Goal: Book appointment/travel/reservation

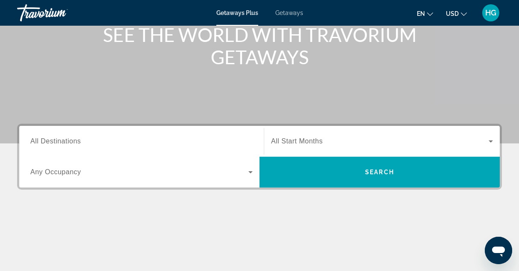
scroll to position [116, 0]
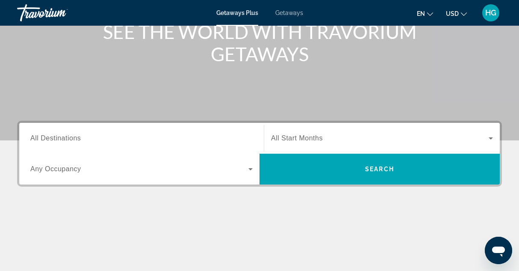
click at [200, 145] on div "Search widget" at bounding box center [141, 138] width 222 height 24
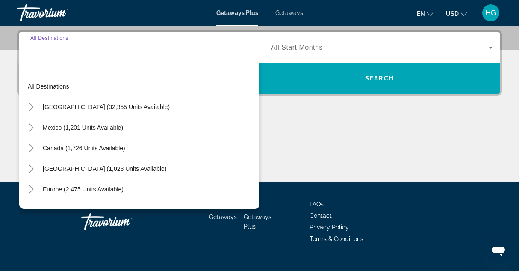
scroll to position [209, 0]
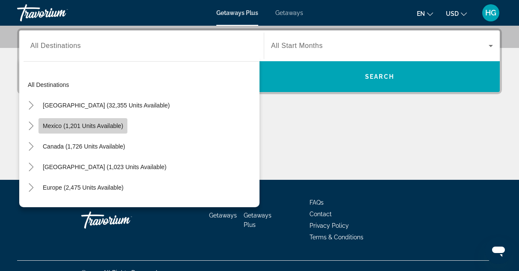
click at [104, 124] on span "Mexico (1,201 units available)" at bounding box center [83, 125] width 80 height 7
type input "**********"
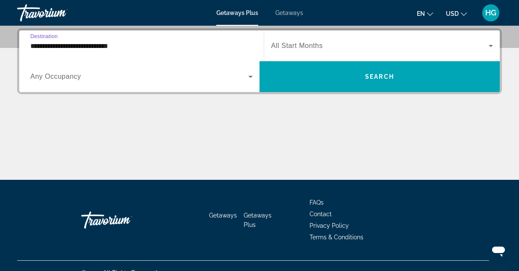
click at [340, 48] on span "Search widget" at bounding box center [380, 46] width 218 height 10
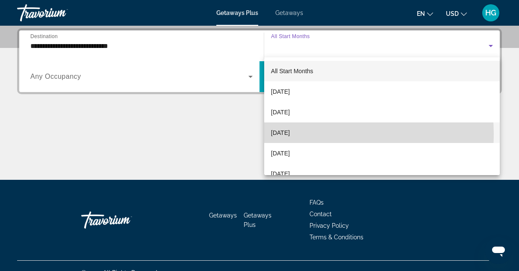
click at [290, 134] on span "[DATE]" at bounding box center [280, 132] width 19 height 10
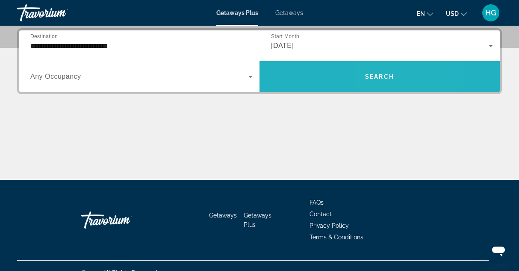
click at [373, 76] on span "Search" at bounding box center [379, 76] width 29 height 7
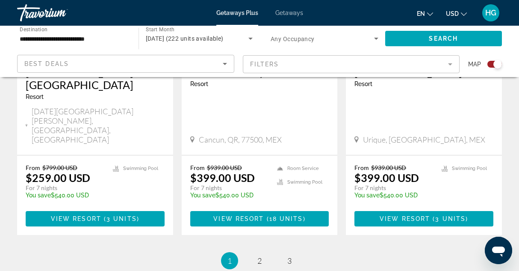
scroll to position [1422, 0]
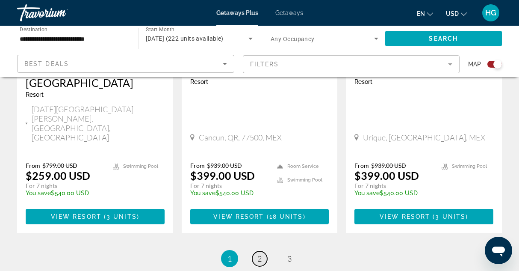
click at [258, 254] on span "2" at bounding box center [260, 258] width 4 height 9
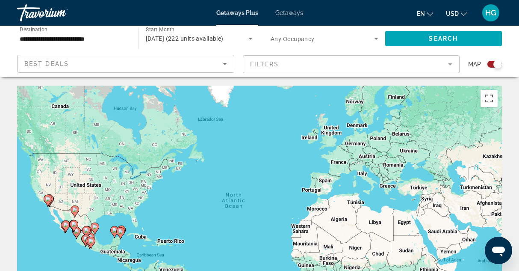
click at [451, 66] on mat-form-field "Filters" at bounding box center [351, 64] width 217 height 18
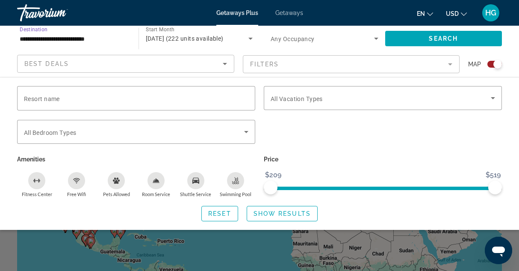
click at [51, 38] on input "**********" at bounding box center [74, 39] width 108 height 10
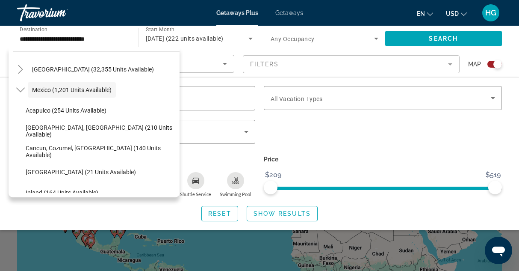
scroll to position [6, 0]
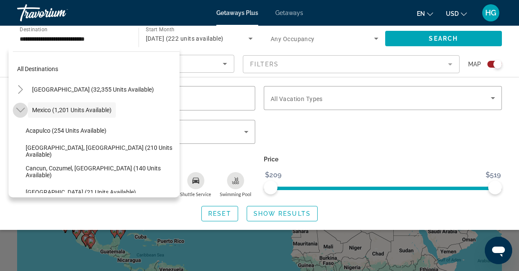
click at [17, 110] on icon "Toggle Mexico (1,201 units available)" at bounding box center [20, 110] width 9 height 9
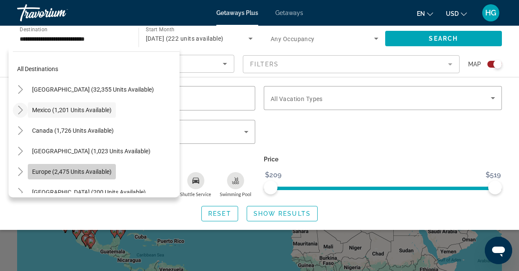
click at [102, 171] on span "Europe (2,475 units available)" at bounding box center [72, 171] width 80 height 7
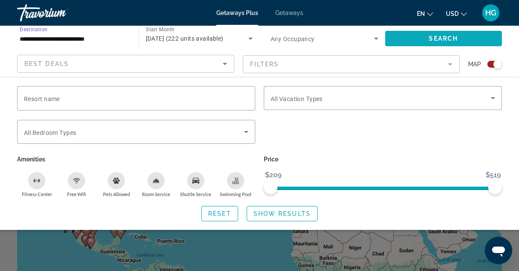
click at [411, 38] on span "Search widget" at bounding box center [443, 38] width 117 height 21
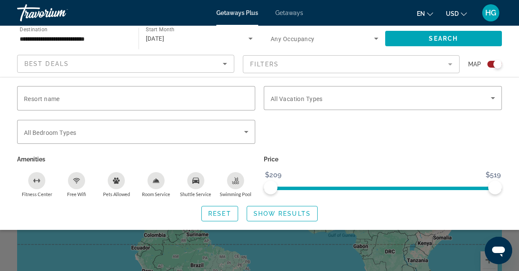
scroll to position [253, 0]
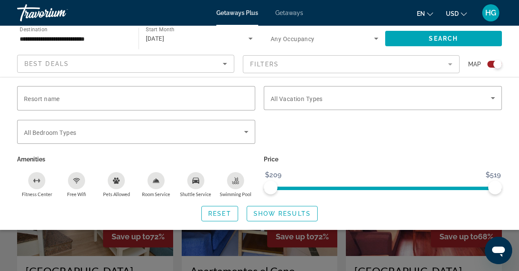
click at [423, 249] on div "Search widget" at bounding box center [259, 199] width 519 height 142
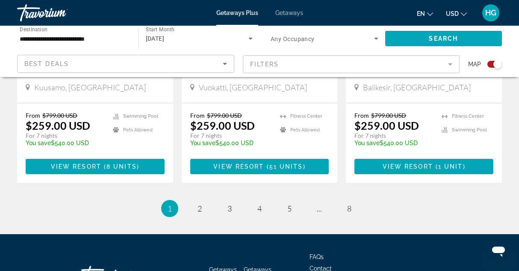
scroll to position [1333, 0]
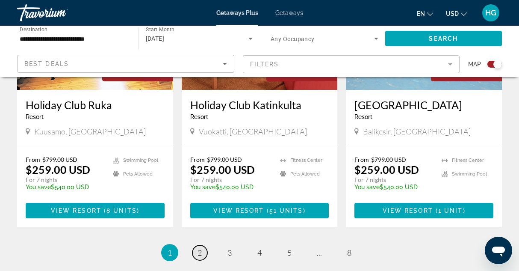
click at [197, 245] on link "page 2" at bounding box center [200, 252] width 15 height 15
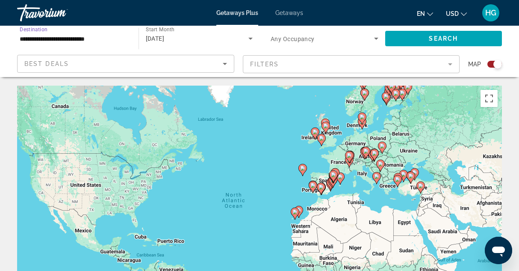
click at [83, 38] on input "**********" at bounding box center [74, 39] width 108 height 10
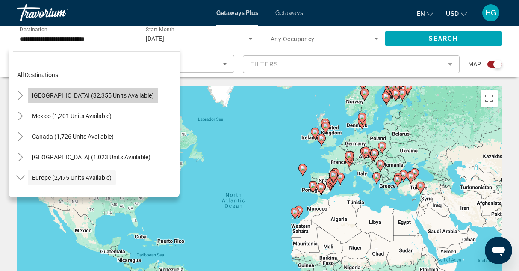
click at [103, 98] on span "[GEOGRAPHIC_DATA] (32,355 units available)" at bounding box center [93, 95] width 122 height 7
type input "**********"
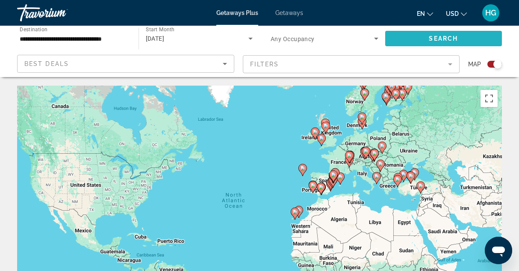
click at [431, 41] on span "Search" at bounding box center [443, 38] width 29 height 7
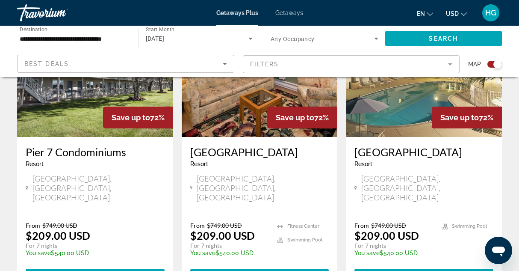
scroll to position [1073, 0]
